Goal: Task Accomplishment & Management: Complete application form

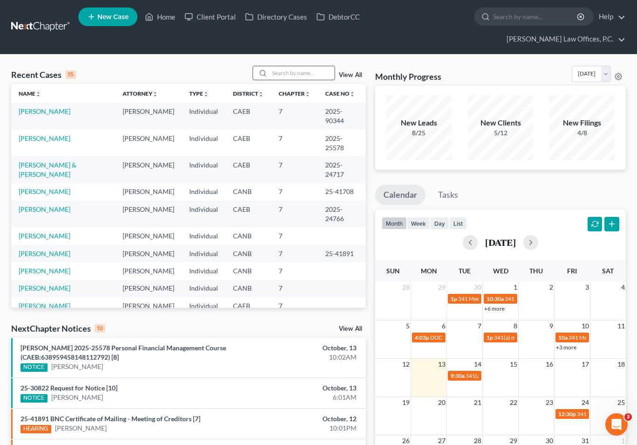
click at [292, 66] on input "search" at bounding box center [301, 73] width 65 height 14
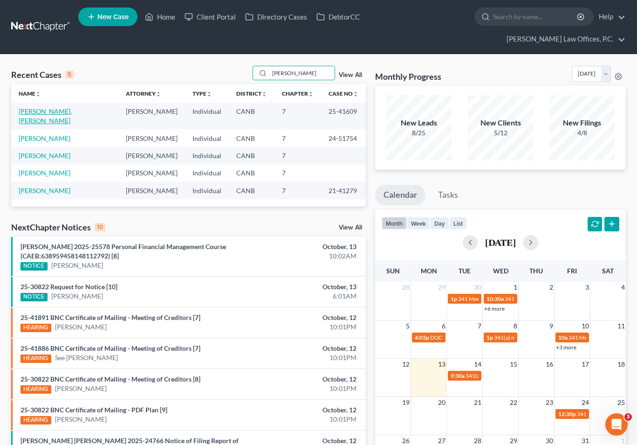
type input "[PERSON_NAME]"
click at [51, 107] on link "[PERSON_NAME], [PERSON_NAME]" at bounding box center [45, 115] width 53 height 17
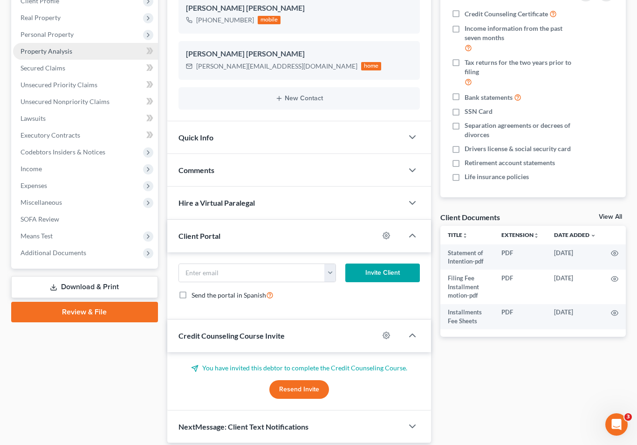
scroll to position [171, 0]
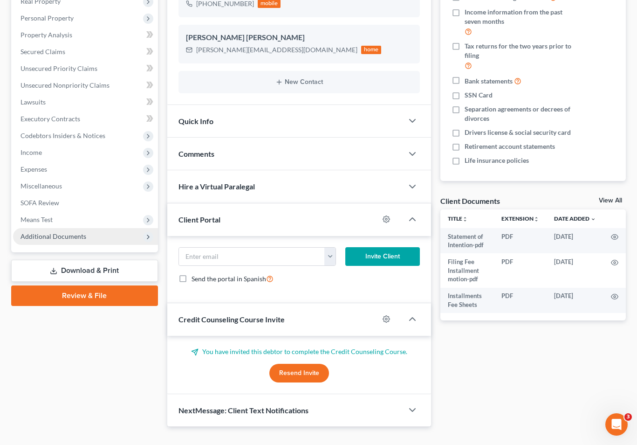
click at [89, 228] on span "Additional Documents" at bounding box center [85, 236] width 145 height 17
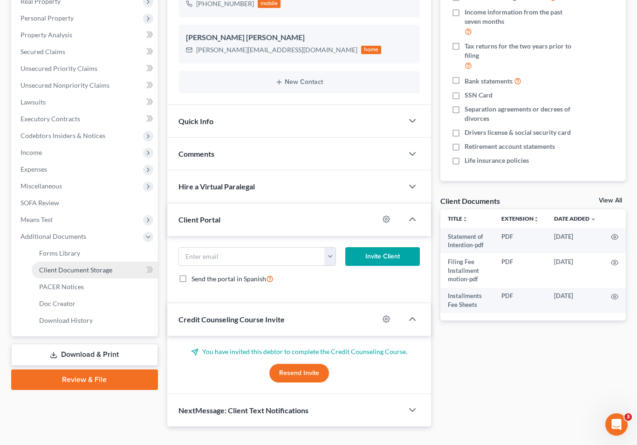
click at [90, 261] on link "Client Document Storage" at bounding box center [95, 269] width 126 height 17
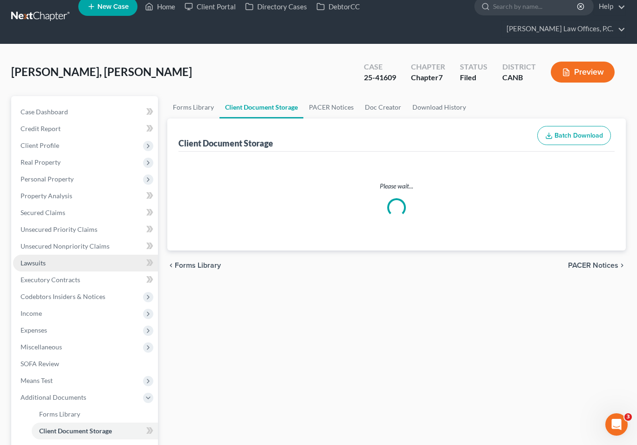
scroll to position [2, 0]
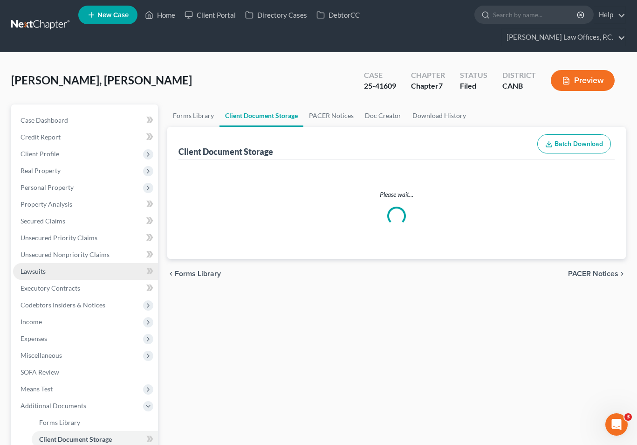
select select "7"
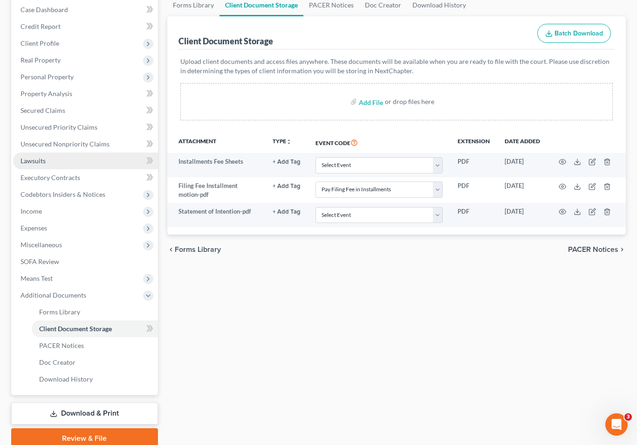
scroll to position [134, 0]
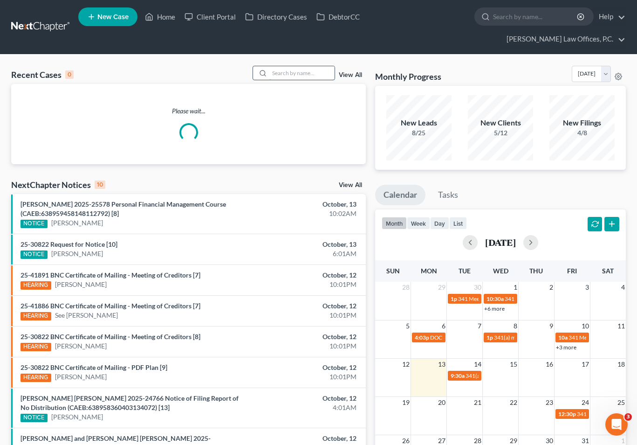
click at [312, 66] on input "search" at bounding box center [301, 73] width 65 height 14
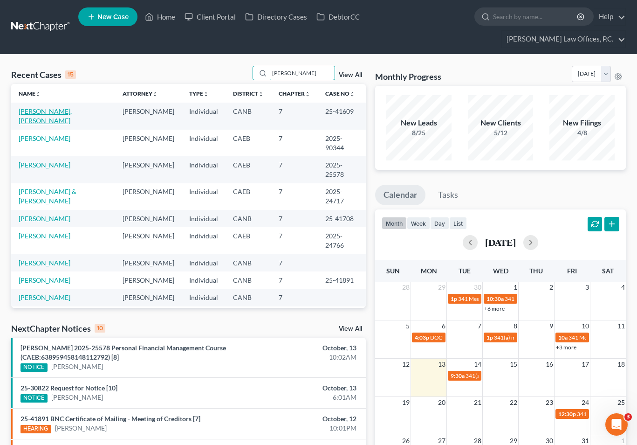
type input "[PERSON_NAME]"
click at [42, 107] on link "[PERSON_NAME], [PERSON_NAME]" at bounding box center [45, 115] width 53 height 17
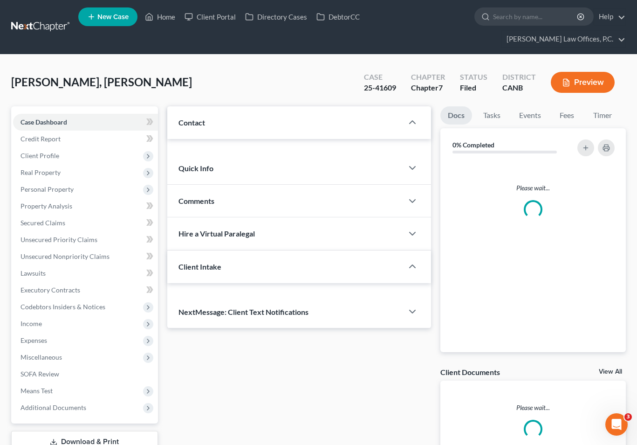
click at [42, 114] on link "Case Dashboard" at bounding box center [85, 122] width 145 height 17
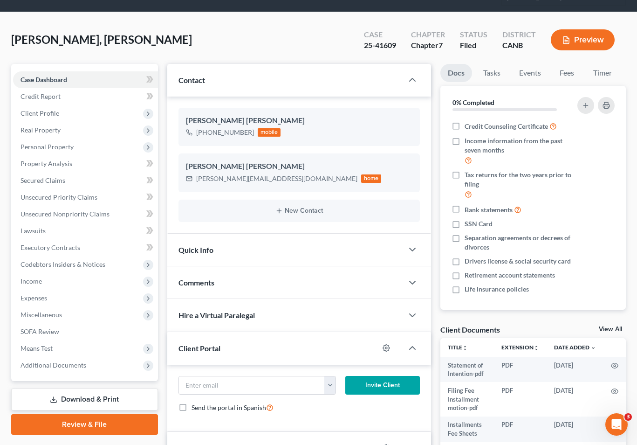
scroll to position [54, 0]
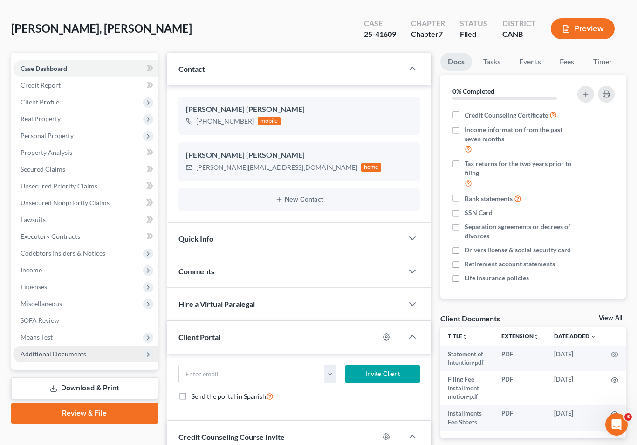
click at [86, 345] on span "Additional Documents" at bounding box center [85, 353] width 145 height 17
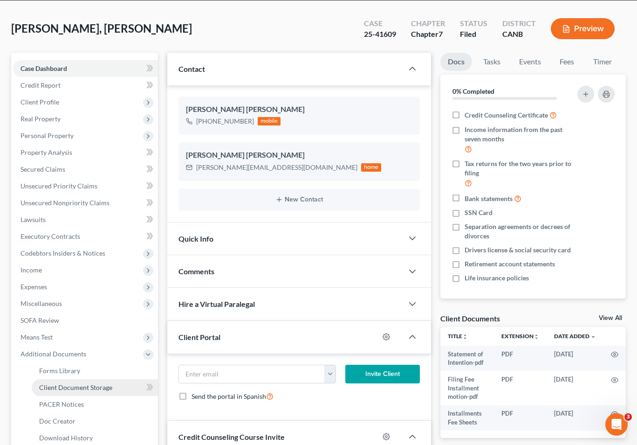
click at [108, 379] on link "Client Document Storage" at bounding box center [95, 387] width 126 height 17
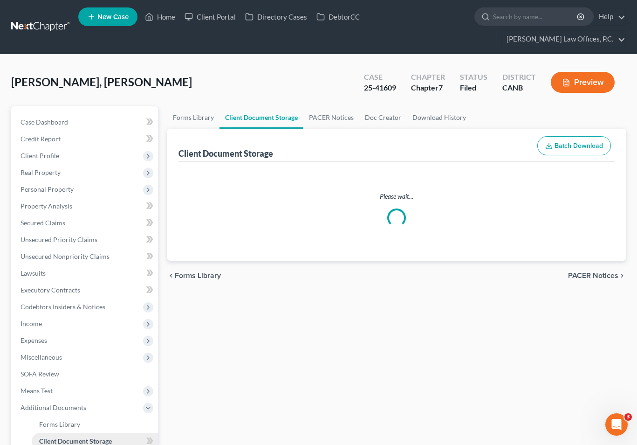
select select "7"
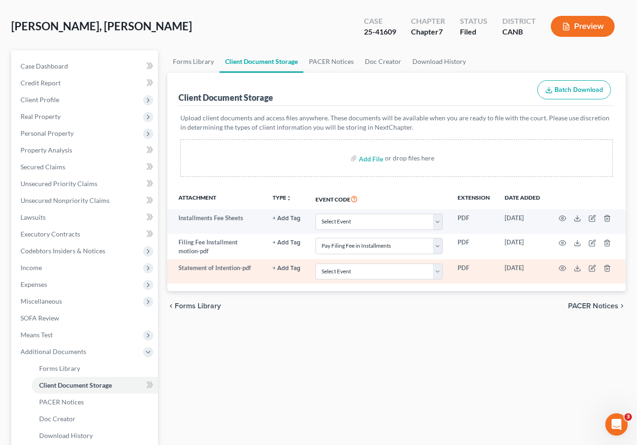
scroll to position [66, 0]
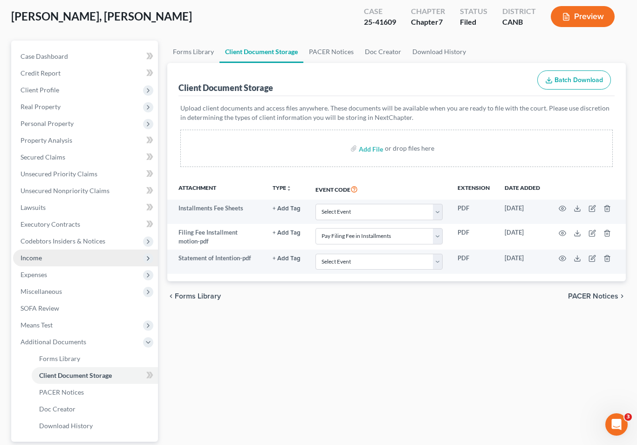
click at [70, 249] on span "Income" at bounding box center [85, 257] width 145 height 17
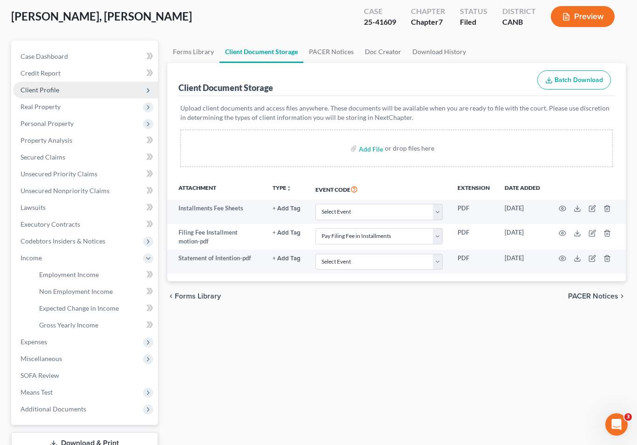
click at [62, 82] on span "Client Profile" at bounding box center [85, 90] width 145 height 17
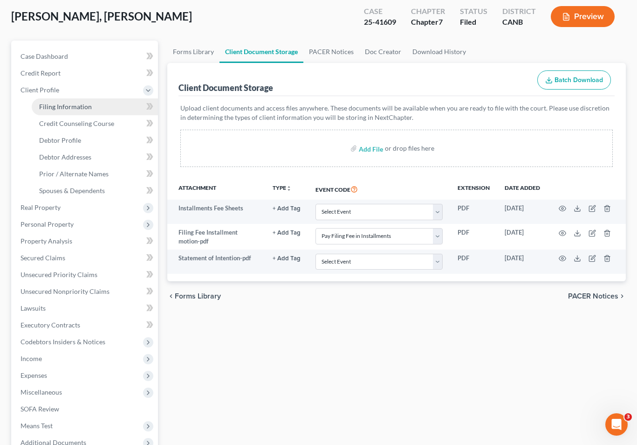
click at [62, 103] on span "Filing Information" at bounding box center [65, 107] width 53 height 8
select select "1"
select select "0"
select select "4"
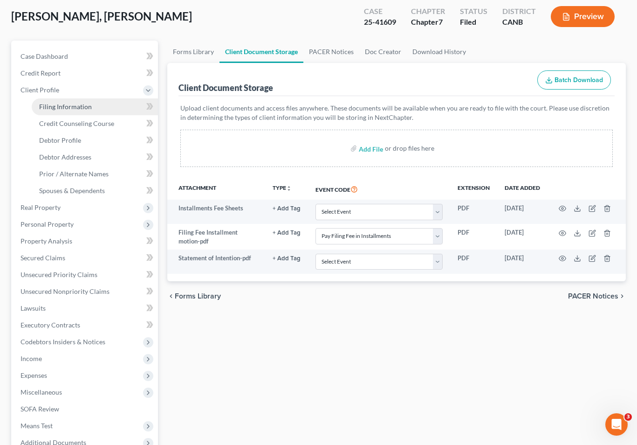
select select "0"
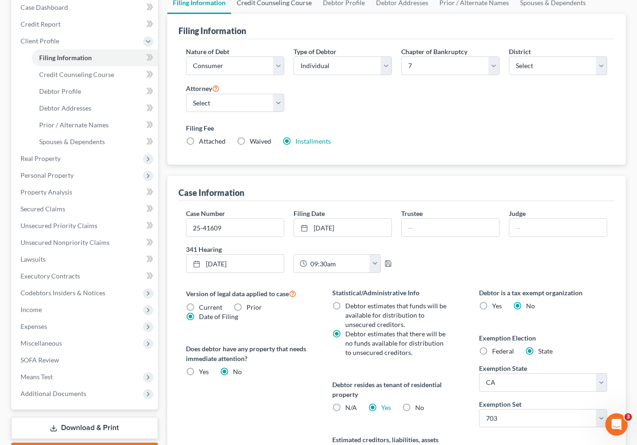
scroll to position [116, 0]
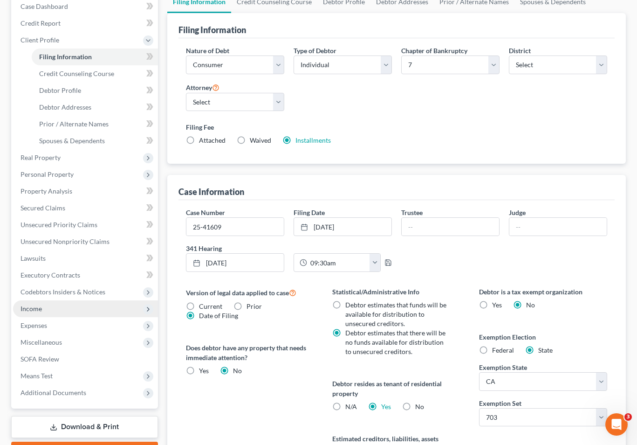
click at [79, 300] on span "Income" at bounding box center [85, 308] width 145 height 17
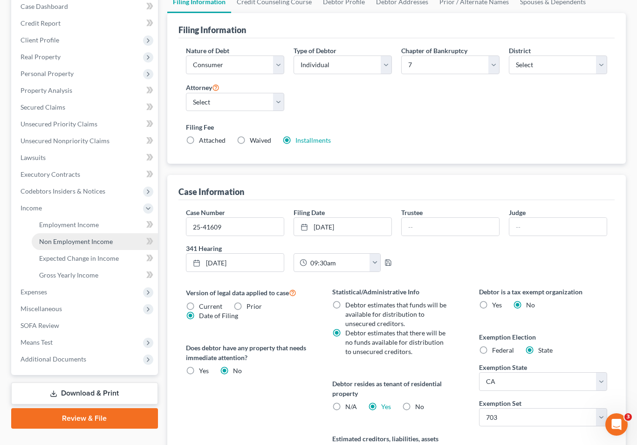
click at [99, 237] on span "Non Employment Income" at bounding box center [76, 241] width 74 height 8
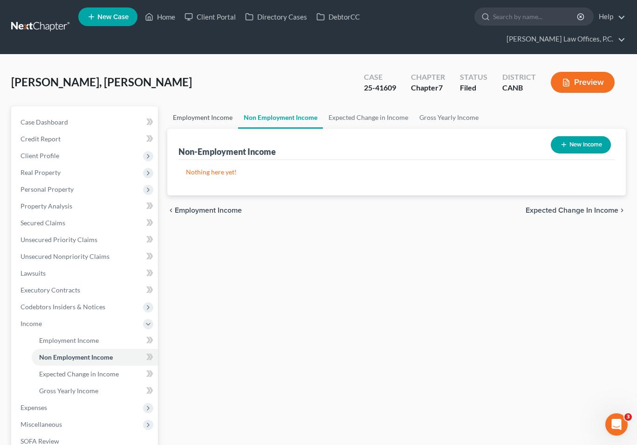
click at [202, 106] on link "Employment Income" at bounding box center [202, 117] width 71 height 22
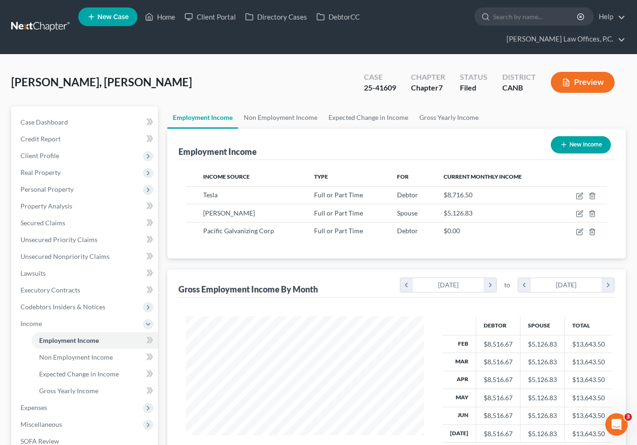
scroll to position [167, 256]
click at [580, 192] on icon "button" at bounding box center [579, 195] width 7 height 7
select select "0"
select select "4"
select select "2"
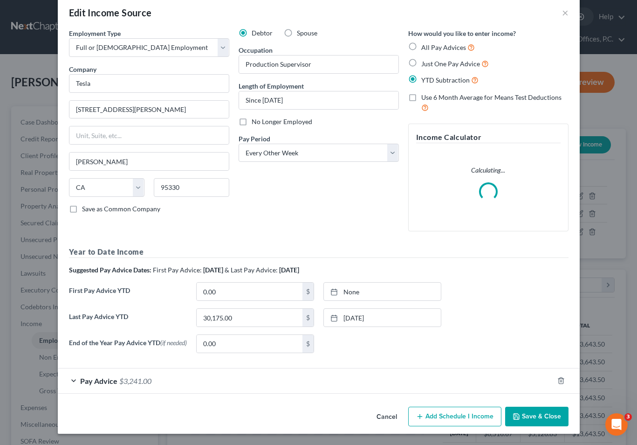
scroll to position [0, 0]
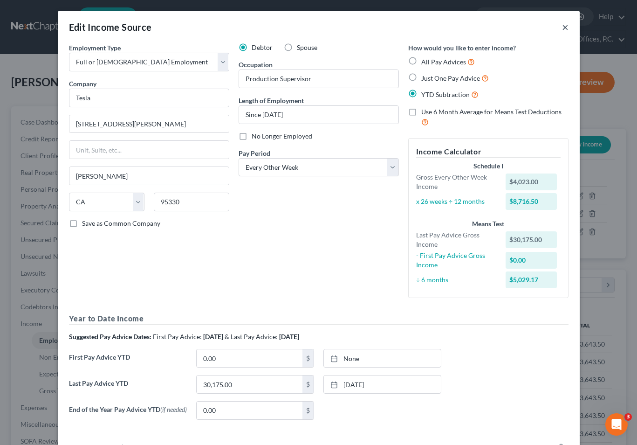
click at [568, 30] on button "×" at bounding box center [565, 26] width 7 height 11
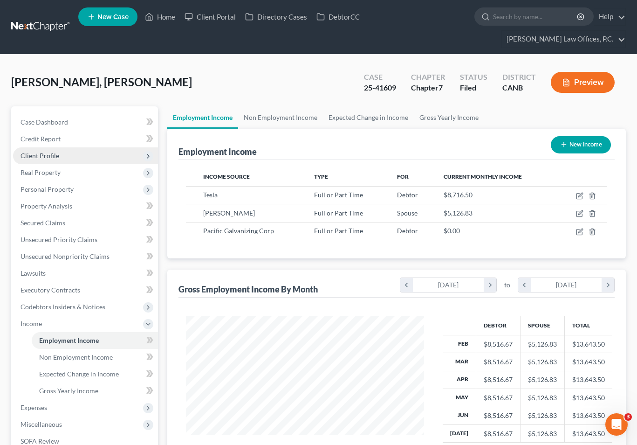
click at [98, 147] on span "Client Profile" at bounding box center [85, 155] width 145 height 17
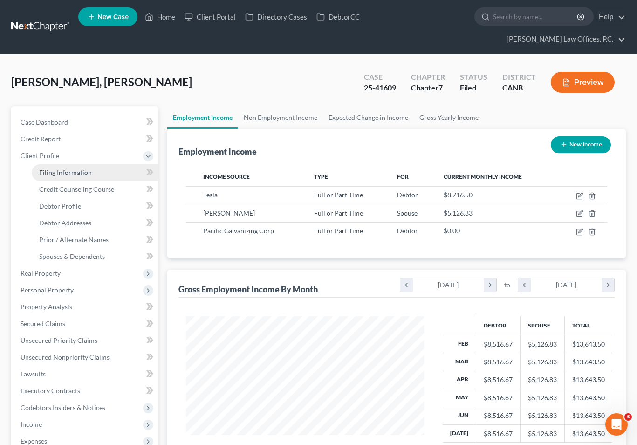
click at [93, 164] on link "Filing Information" at bounding box center [95, 172] width 126 height 17
select select "1"
select select "0"
select select "9"
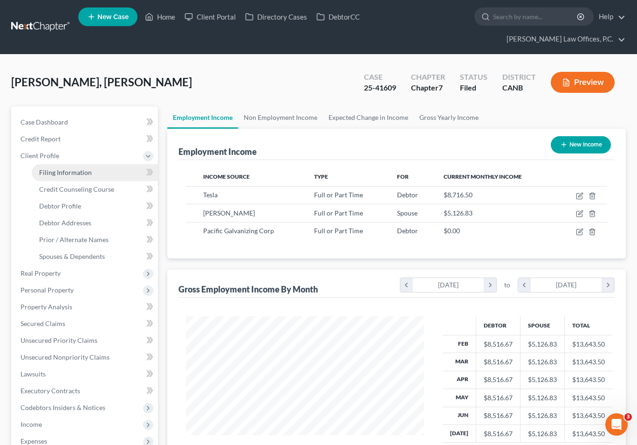
select select "0"
select select "4"
select select "0"
